Goal: Information Seeking & Learning: Learn about a topic

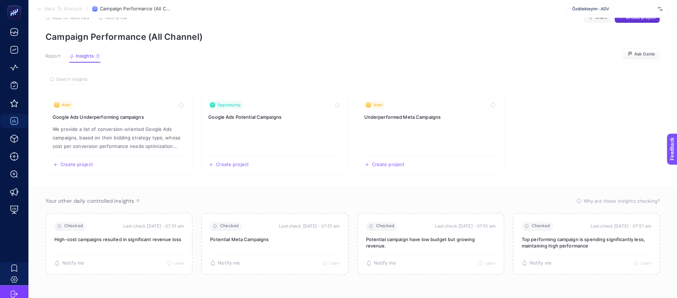
click at [574, 9] on span "Özdilekteyim - ADV" at bounding box center [613, 9] width 83 height 6
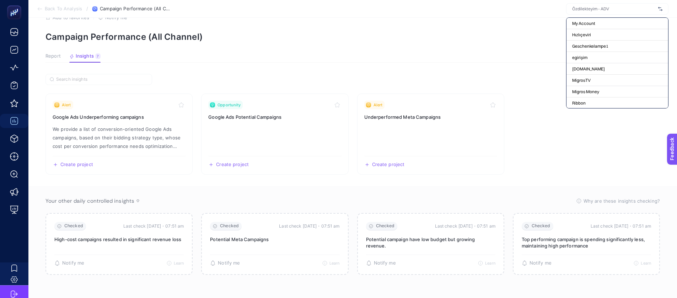
type input "y"
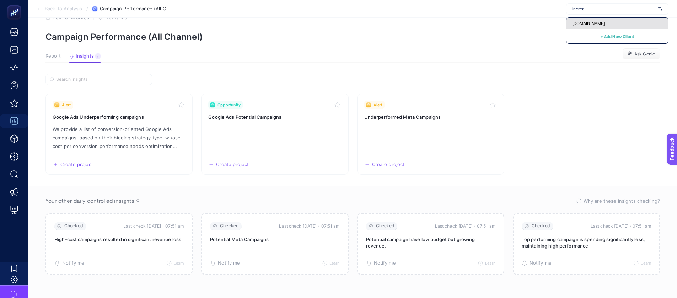
type input "increa"
click at [582, 21] on span "[DOMAIN_NAME]" at bounding box center [588, 24] width 33 height 6
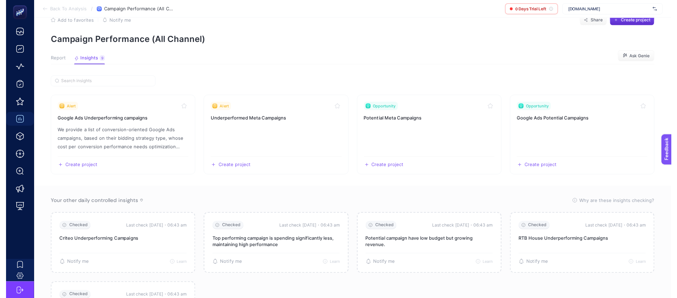
scroll to position [20, 0]
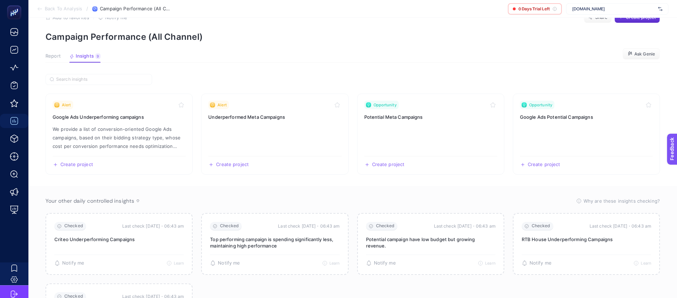
click at [371, 46] on article "Add to favorites false Notify me Share Create project Campaign Performance (All…" at bounding box center [352, 178] width 648 height 361
click at [545, 7] on span "0 Days Trial Left" at bounding box center [533, 9] width 31 height 6
click at [577, 9] on span "[DOMAIN_NAME]" at bounding box center [613, 9] width 83 height 6
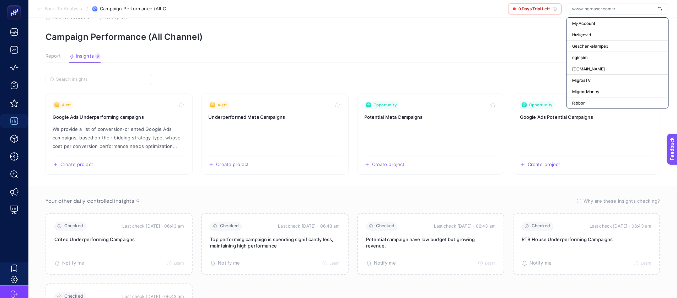
click at [577, 9] on input "text" at bounding box center [613, 9] width 83 height 6
click at [518, 40] on p "Campaign Performance (All Channel)" at bounding box center [352, 37] width 614 height 10
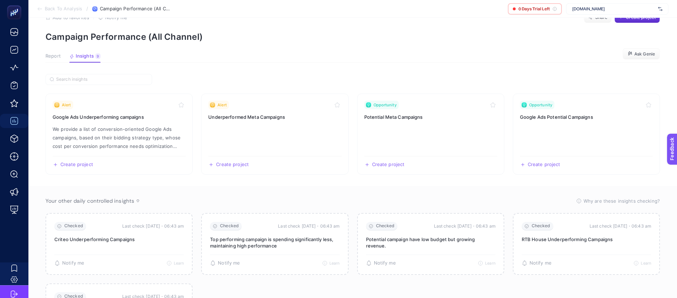
click at [572, 11] on span "[DOMAIN_NAME]" at bounding box center [613, 9] width 83 height 6
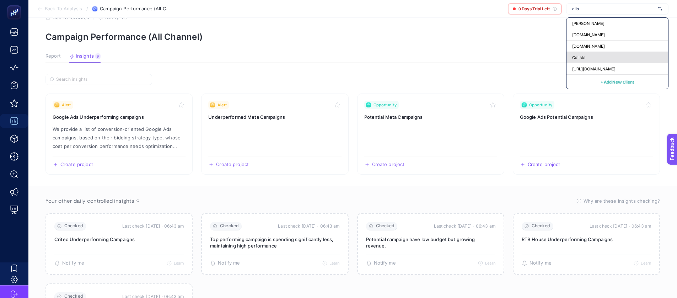
type input "alis"
click at [587, 63] on div "Calista" at bounding box center [617, 68] width 102 height 11
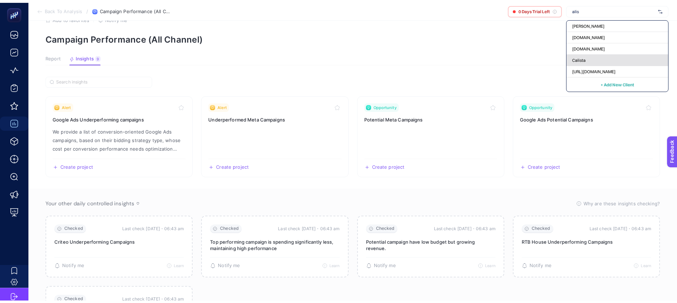
scroll to position [17, 0]
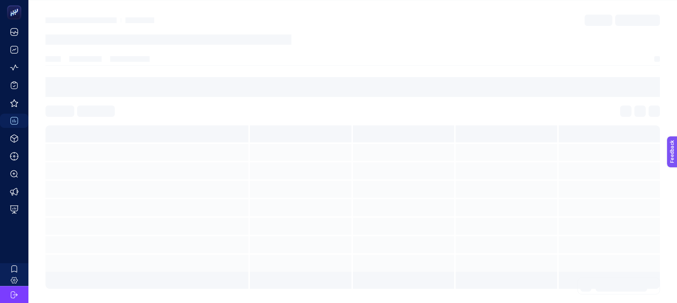
click at [582, 8] on article at bounding box center [352, 151] width 648 height 303
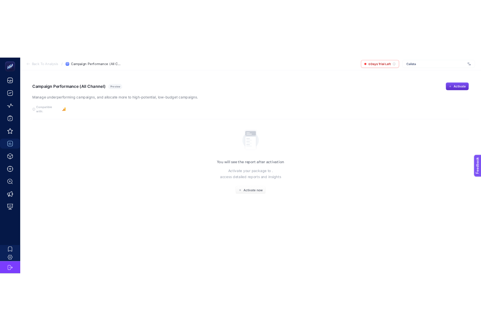
scroll to position [0, 0]
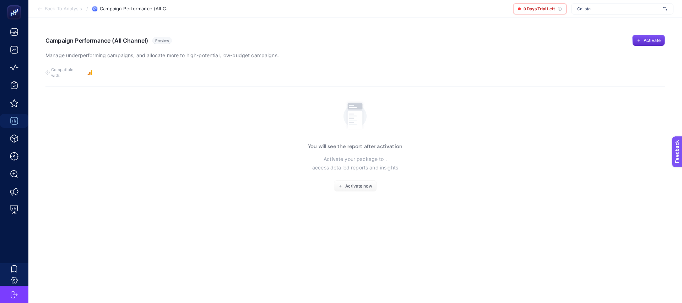
click at [582, 8] on span "Calista" at bounding box center [618, 9] width 83 height 6
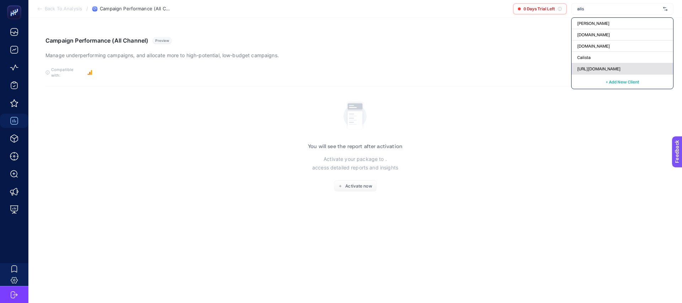
type input "alis"
click at [598, 66] on span "[URL][DOMAIN_NAME]" at bounding box center [598, 69] width 43 height 6
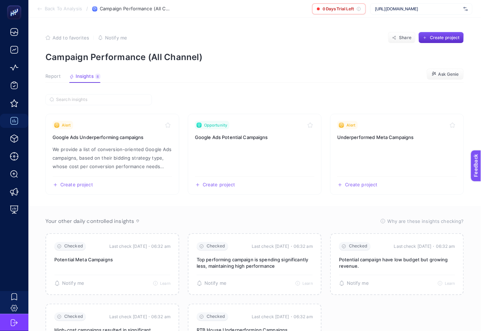
click at [61, 75] on div "Report Insights 8 We generated new insights based on the metrics" at bounding box center [72, 78] width 55 height 9
click at [51, 75] on span "Report" at bounding box center [52, 77] width 15 height 6
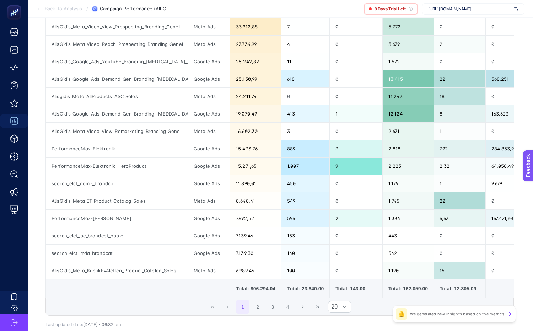
scroll to position [249, 0]
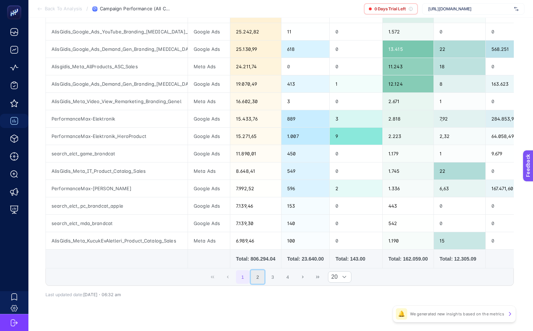
click at [258, 283] on button "2" at bounding box center [257, 276] width 13 height 13
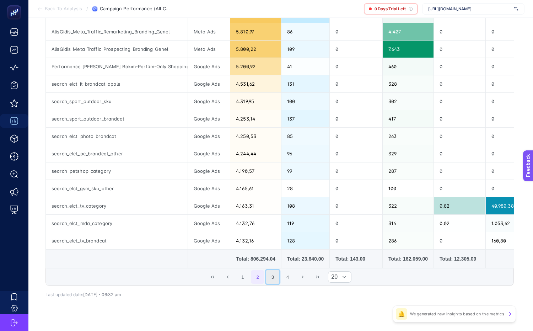
click at [274, 283] on button "3" at bounding box center [272, 276] width 13 height 13
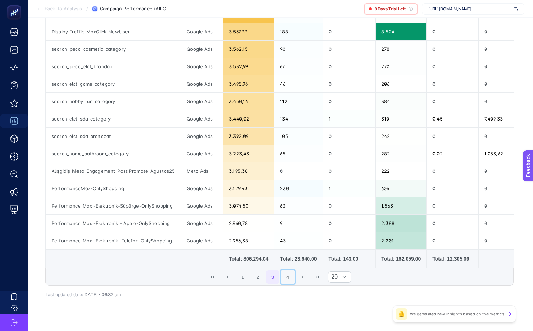
click at [291, 283] on button "4" at bounding box center [287, 276] width 13 height 13
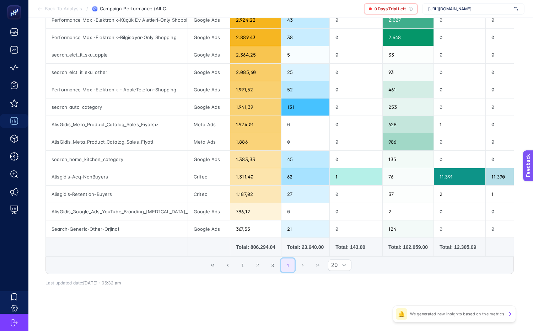
scroll to position [162, 0]
click at [244, 261] on button "1" at bounding box center [242, 264] width 13 height 13
